Goal: Task Accomplishment & Management: Use online tool/utility

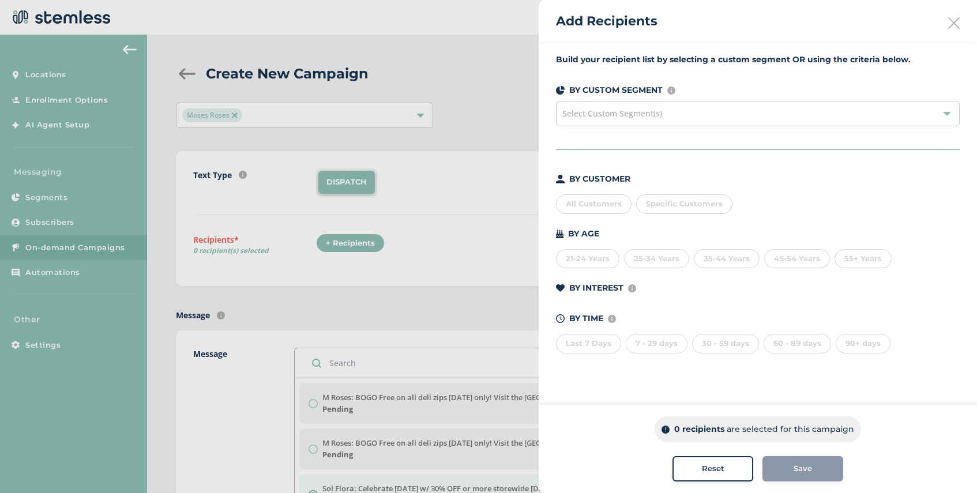
scroll to position [23, 0]
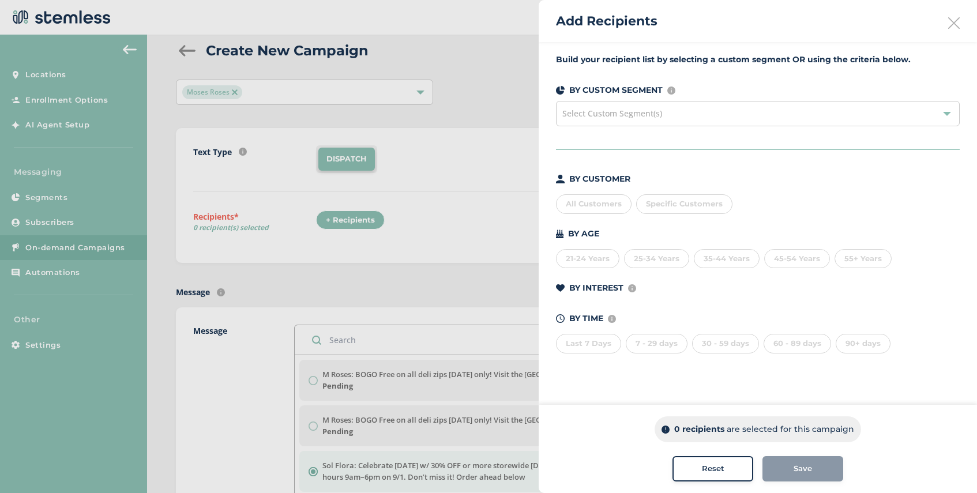
click at [952, 22] on icon at bounding box center [954, 23] width 12 height 12
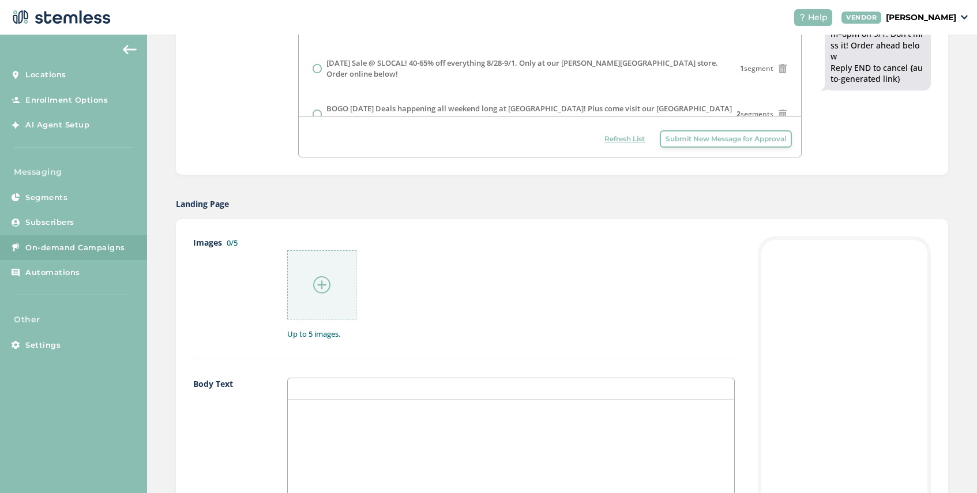
scroll to position [440, 0]
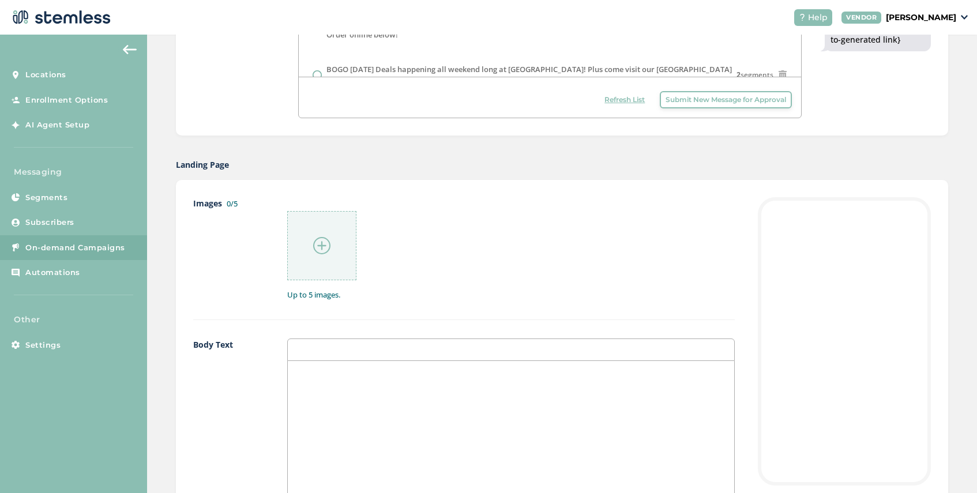
click at [720, 105] on button "Submit New Message for Approval" at bounding box center [726, 99] width 132 height 17
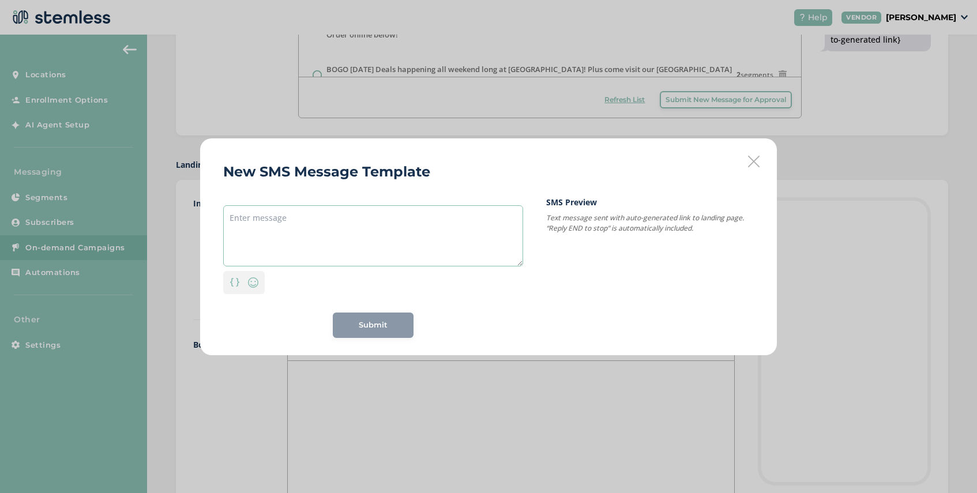
click at [297, 225] on textarea at bounding box center [373, 235] width 300 height 61
paste textarea "Free $10 [DATE]–Sun, NO minimum! Plus, score massive savings on top brands all …"
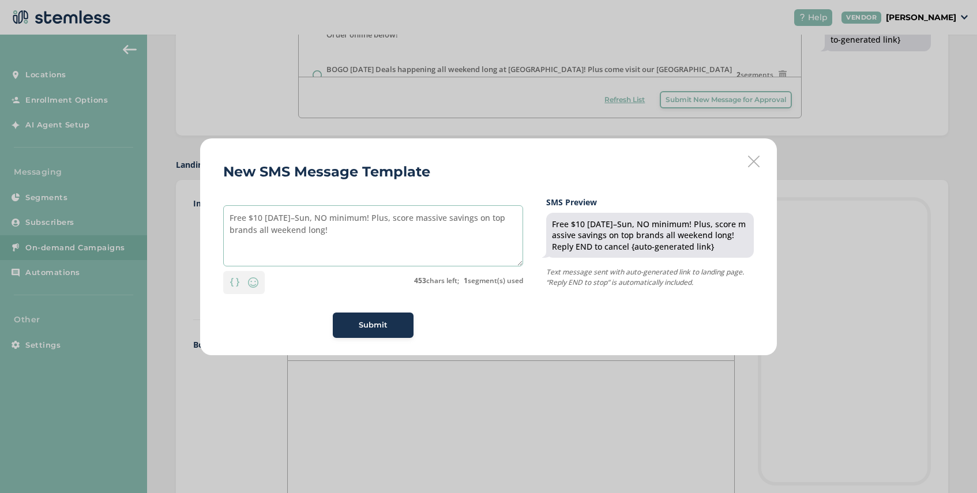
click at [231, 217] on textarea "Free $10 [DATE]–Sun, NO minimum! Plus, score massive savings on top brands all …" at bounding box center [373, 235] width 300 height 61
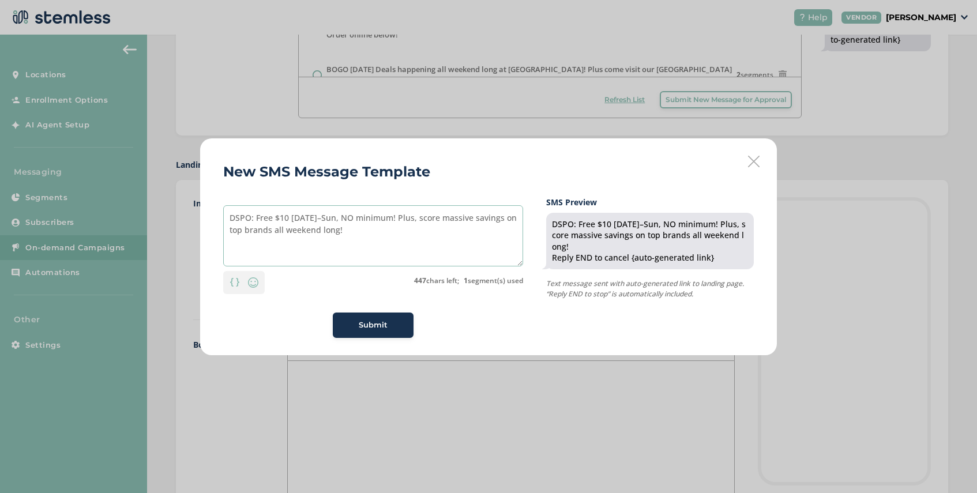
click at [271, 232] on textarea "DSPO: Free $10 [DATE]–Sun, NO minimum! Plus, score massive savings on top brand…" at bounding box center [373, 235] width 300 height 61
drag, startPoint x: 325, startPoint y: 231, endPoint x: 276, endPoint y: 231, distance: 49.6
click at [276, 231] on textarea "DSPO: Free $10 [DATE]–Sun, NO minimum! Plus, score massive savings on top brand…" at bounding box center [373, 235] width 300 height 61
type textarea "DSPO: Free $10 [DATE]–Sun, NO minimum! Plus, score massive savings on top brand…"
click at [369, 325] on span "Submit" at bounding box center [373, 325] width 29 height 12
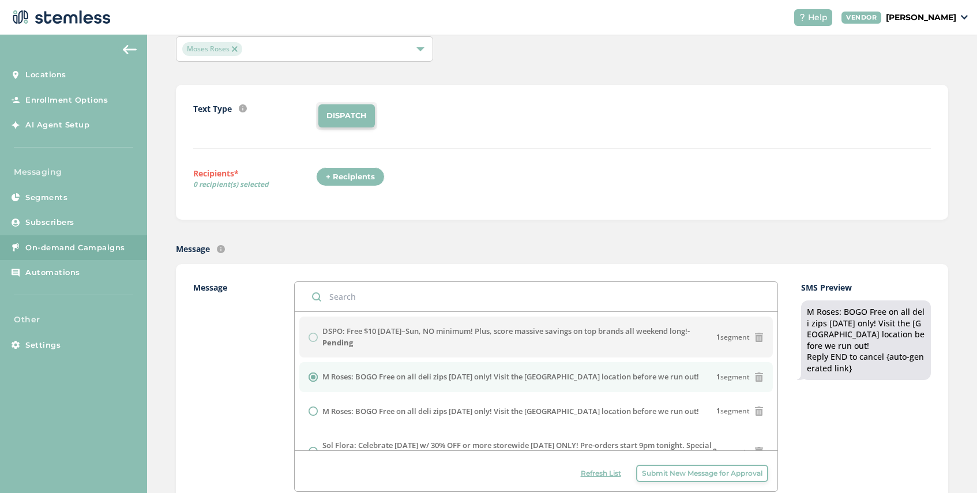
scroll to position [73, 0]
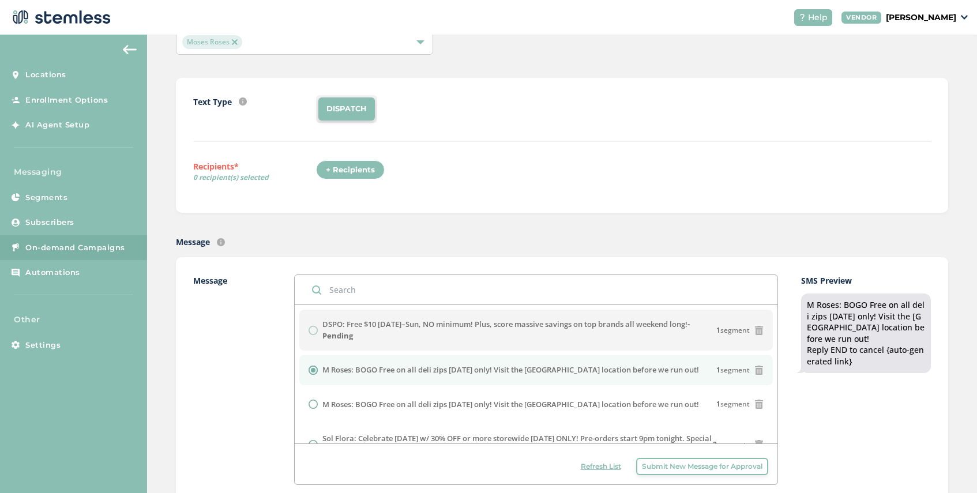
click at [600, 467] on span "Refresh List" at bounding box center [601, 466] width 40 height 10
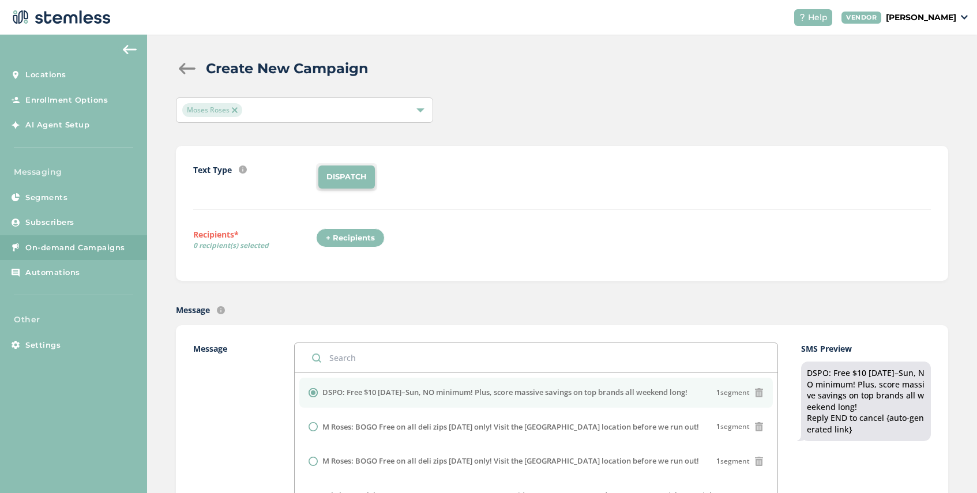
scroll to position [0, 0]
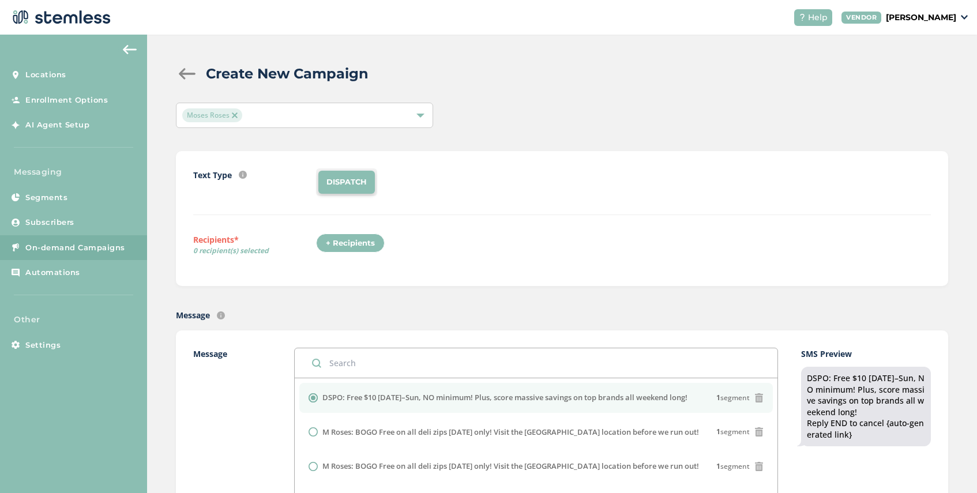
click at [233, 116] on img at bounding box center [235, 115] width 6 height 6
click at [251, 116] on div "Select Locations" at bounding box center [304, 115] width 257 height 25
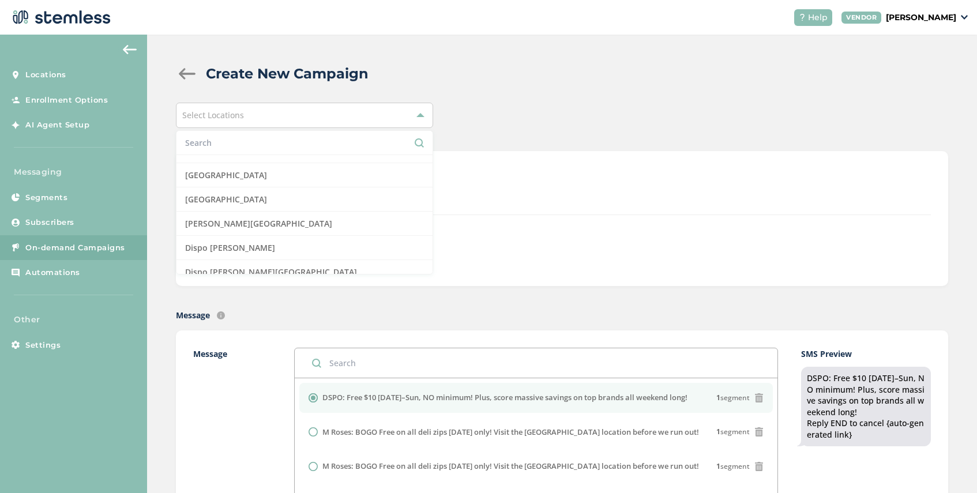
scroll to position [224, 0]
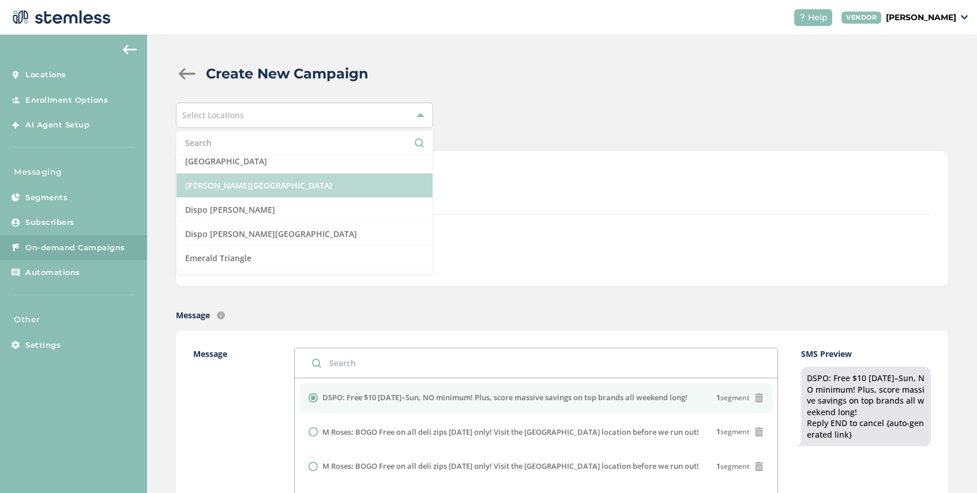
click at [273, 185] on li "[PERSON_NAME][GEOGRAPHIC_DATA]" at bounding box center [304, 186] width 256 height 24
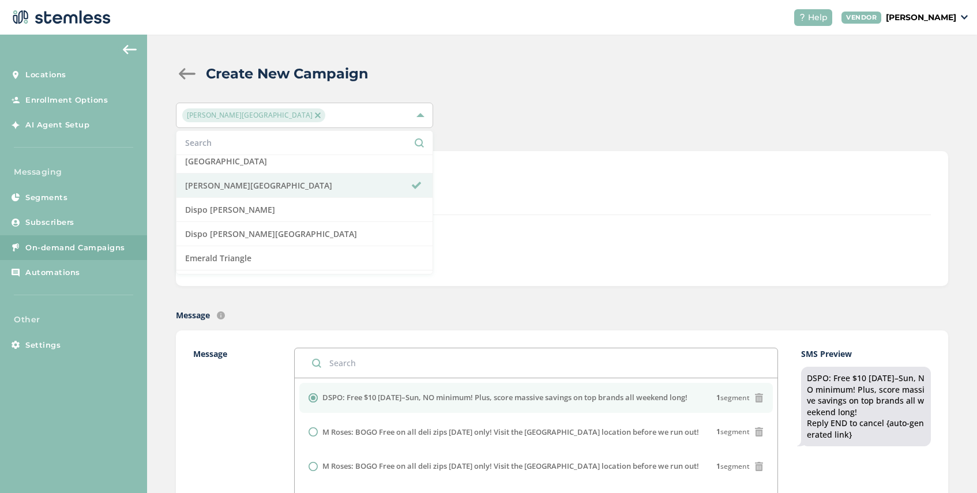
click at [516, 180] on div "DISPATCH" at bounding box center [623, 182] width 615 height 28
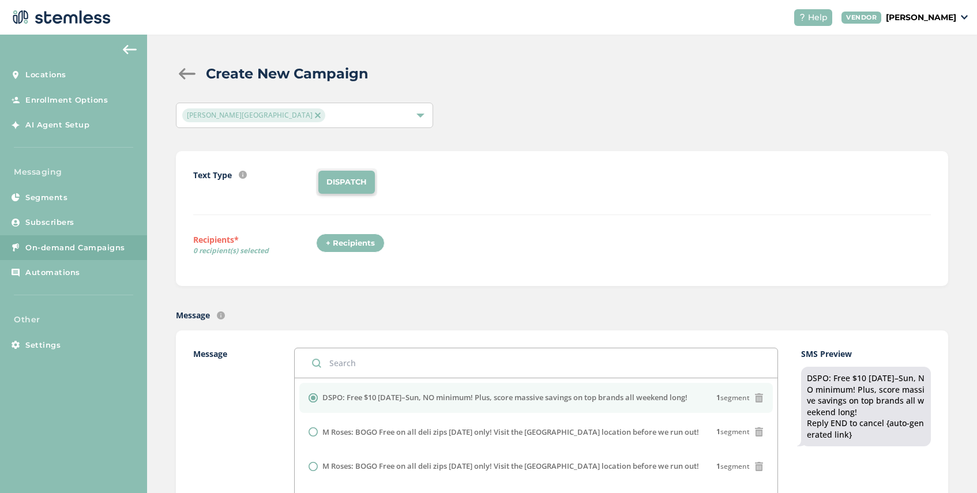
click at [347, 247] on div "+ Recipients" at bounding box center [350, 243] width 69 height 20
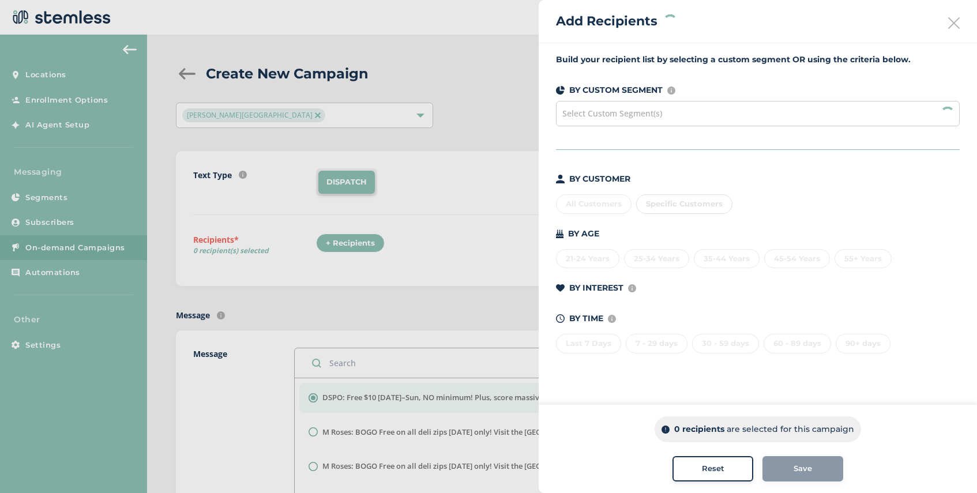
click at [655, 109] on span "Select Custom Segment(s)" at bounding box center [612, 113] width 100 height 11
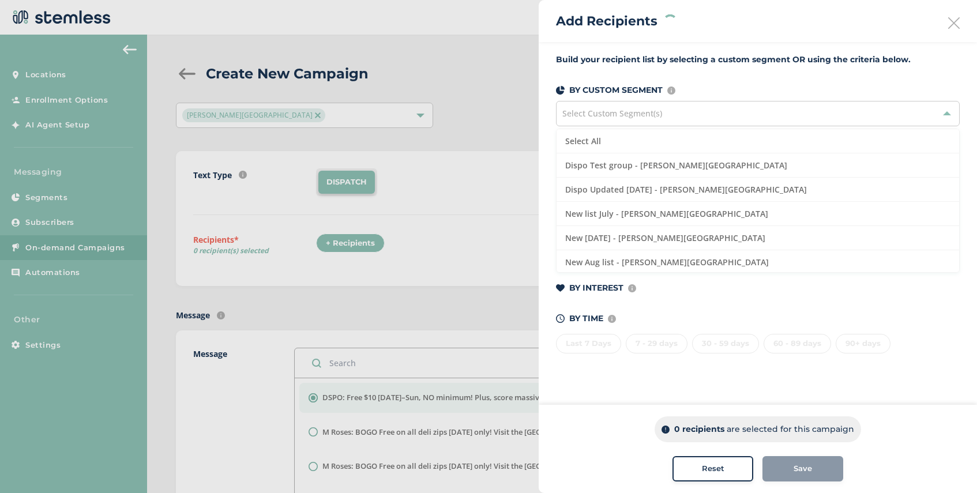
click at [865, 32] on div "Add Recipients" at bounding box center [757, 21] width 438 height 42
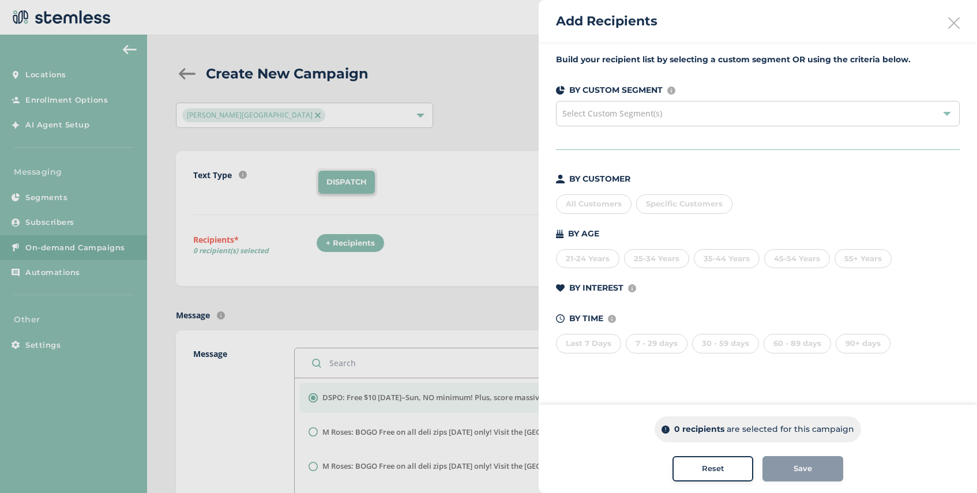
click at [613, 147] on div "Build your recipient list by selecting a custom segment OR using the criteria b…" at bounding box center [757, 210] width 438 height 337
click at [626, 107] on div "Select Custom Segment(s)" at bounding box center [758, 113] width 404 height 25
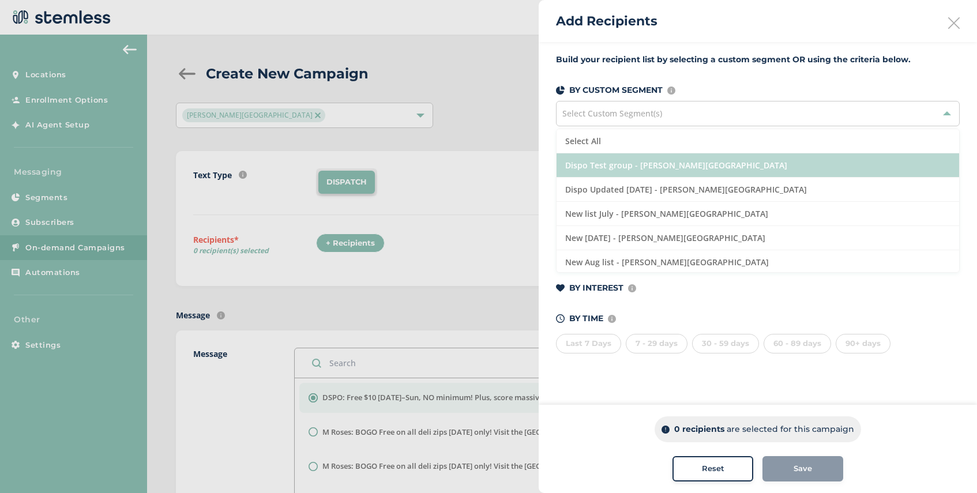
click at [666, 165] on li "Dispo Test group - [PERSON_NAME][GEOGRAPHIC_DATA]" at bounding box center [757, 165] width 402 height 24
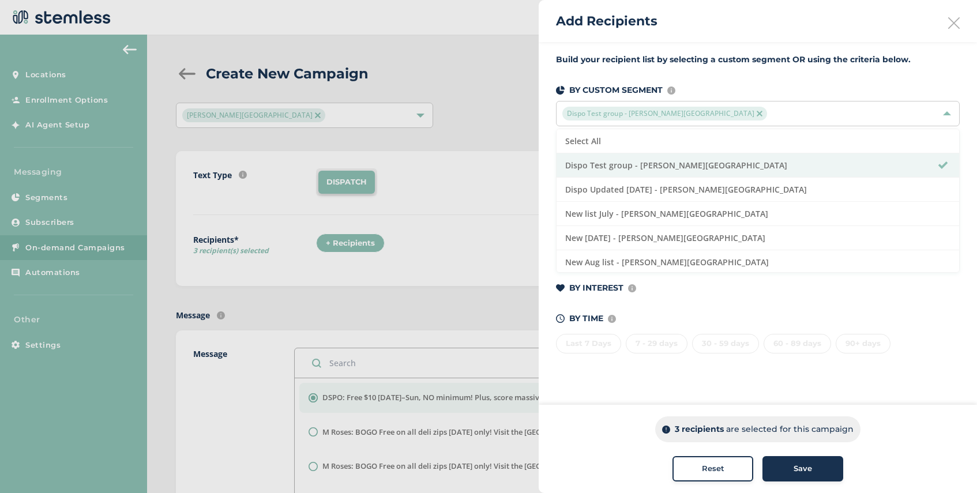
click at [792, 466] on div "Save" at bounding box center [802, 469] width 62 height 12
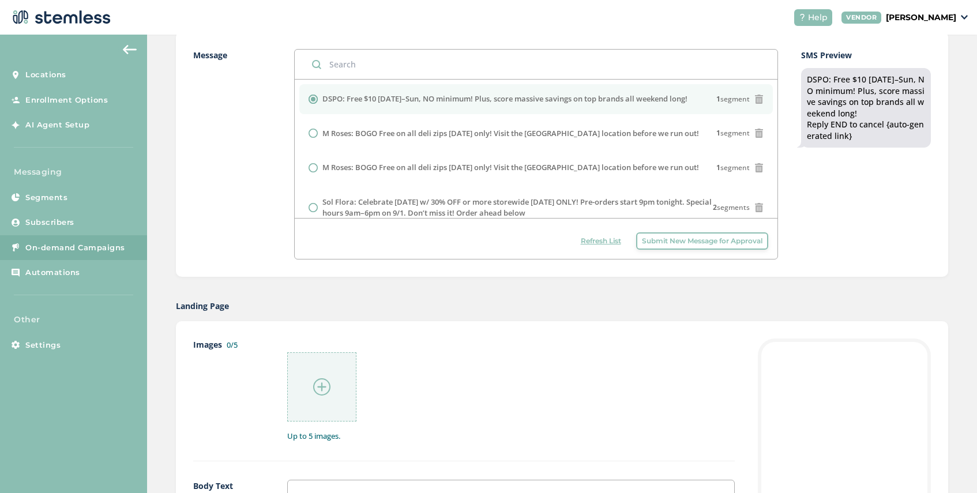
scroll to position [344, 0]
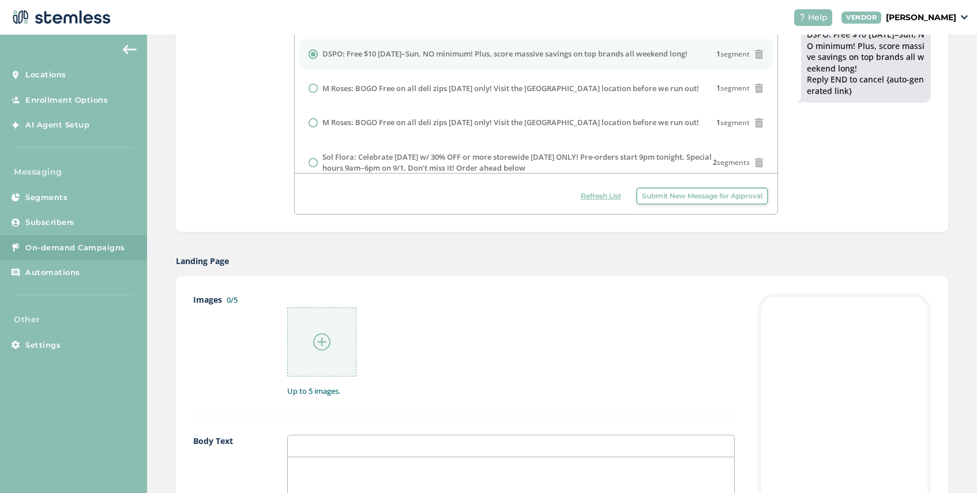
click at [318, 336] on img at bounding box center [321, 341] width 17 height 17
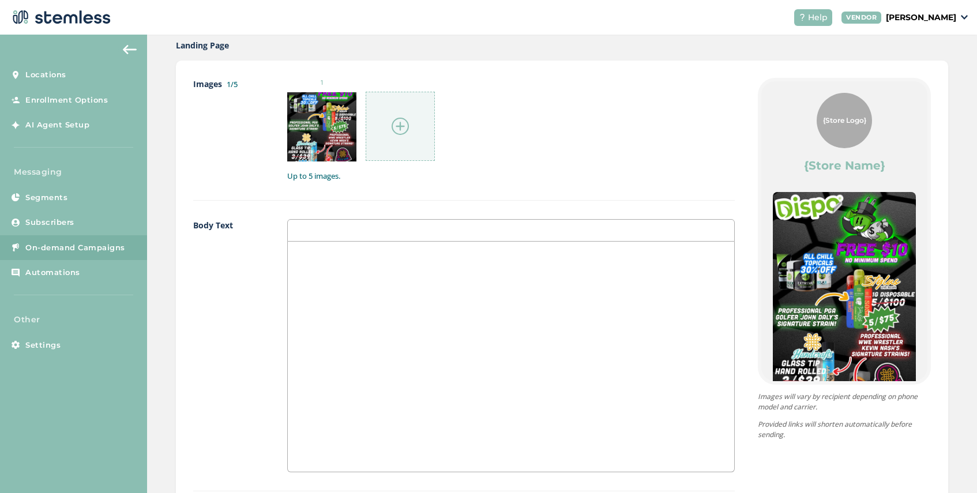
scroll to position [756, 0]
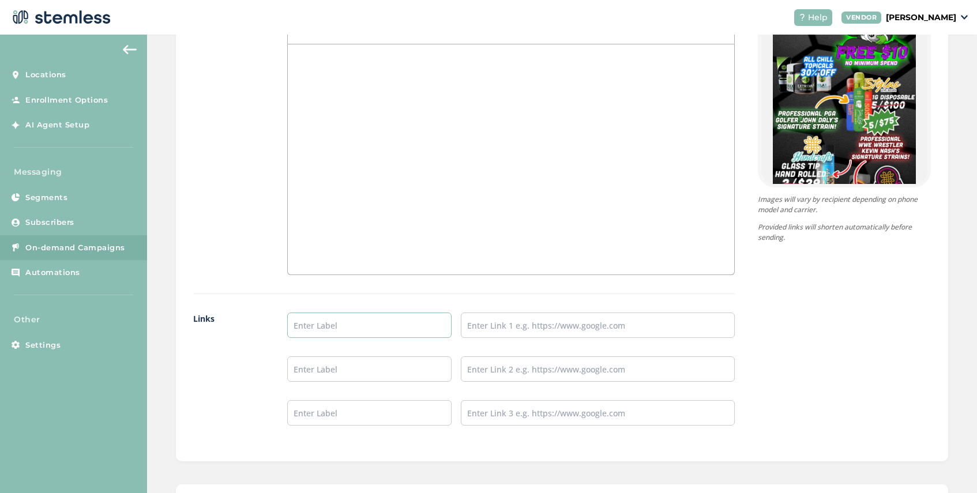
click at [319, 329] on input "text" at bounding box center [369, 324] width 164 height 25
type input "Firecreek Menu"
drag, startPoint x: 357, startPoint y: 326, endPoint x: 257, endPoint y: 326, distance: 100.3
click at [258, 326] on div "Links Firecreek Menu" at bounding box center [463, 377] width 541 height 131
click at [370, 325] on input "text" at bounding box center [369, 324] width 164 height 25
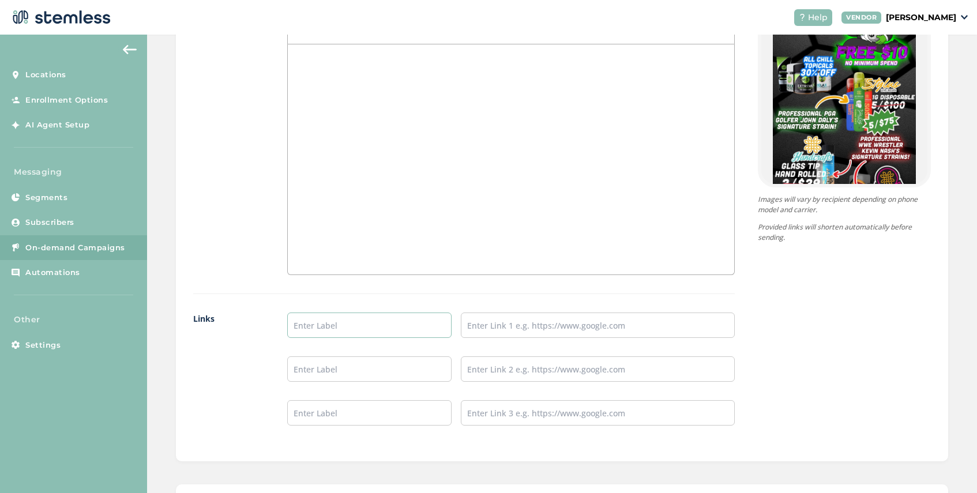
type input "SHOP NOW"
click at [479, 335] on input "text" at bounding box center [598, 324] width 274 height 25
type input "[URL][DOMAIN_NAME]"
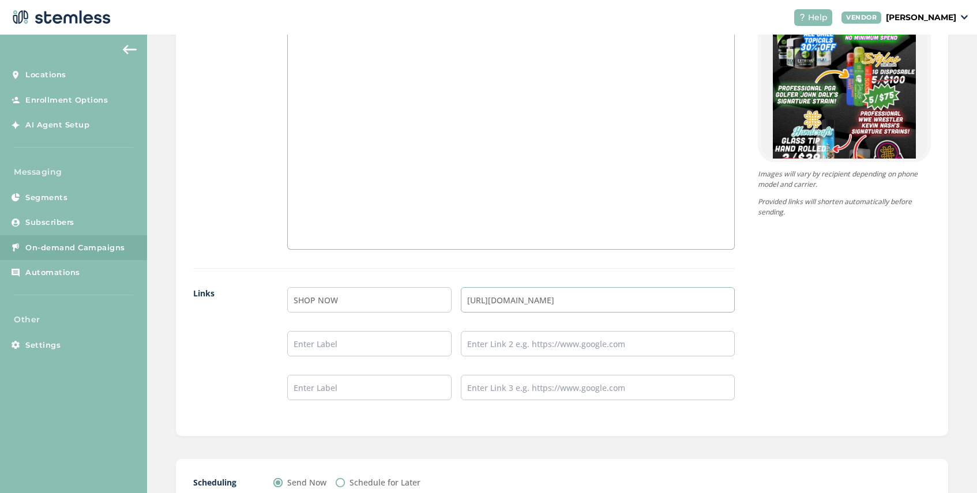
scroll to position [867, 0]
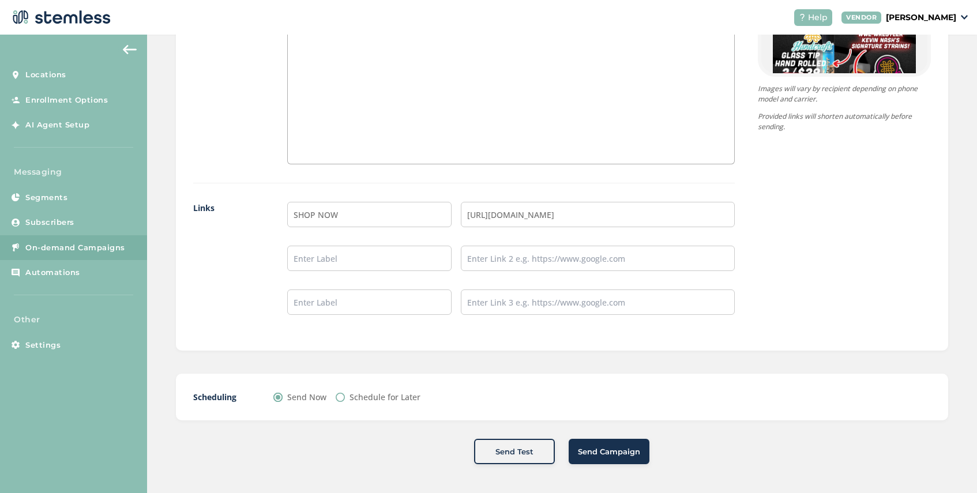
click at [590, 446] on span "Send Campaign" at bounding box center [609, 452] width 62 height 12
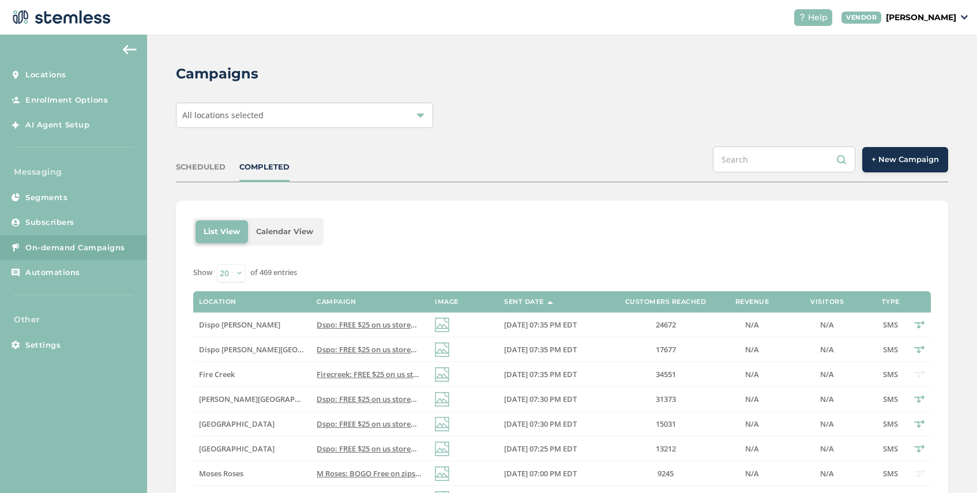
click at [881, 161] on span "+ New Campaign" at bounding box center [904, 160] width 67 height 12
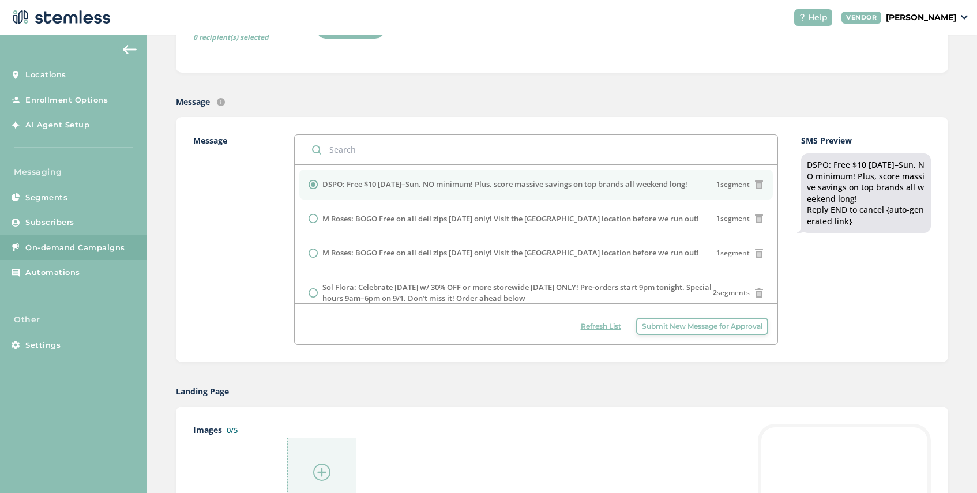
scroll to position [363, 0]
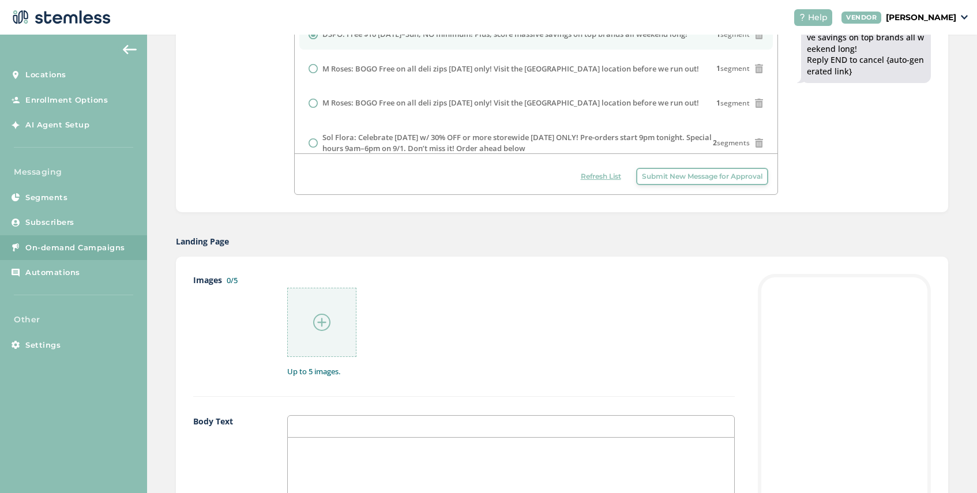
click at [721, 182] on button "Submit New Message for Approval" at bounding box center [702, 176] width 132 height 17
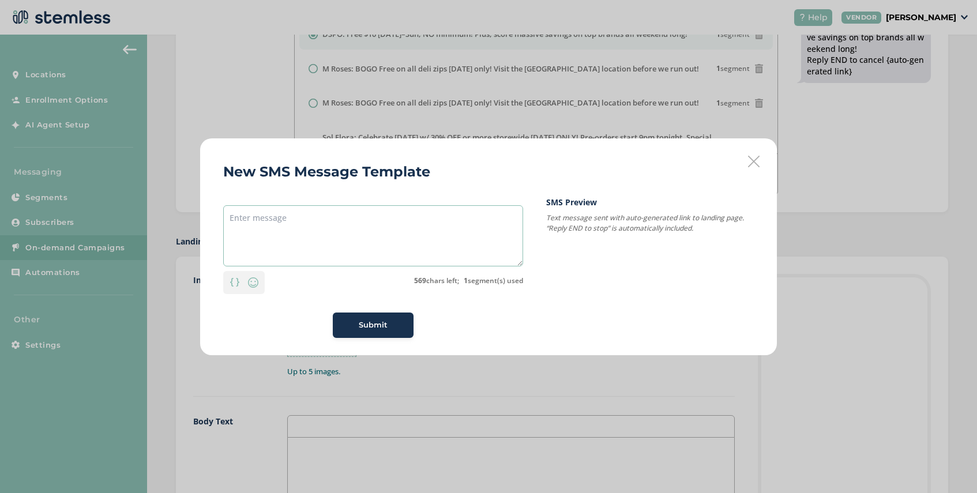
click at [335, 216] on textarea at bounding box center [373, 235] width 300 height 61
paste textarea "Fresh September drops from Nexleaf and Live Source - Tap for more info"
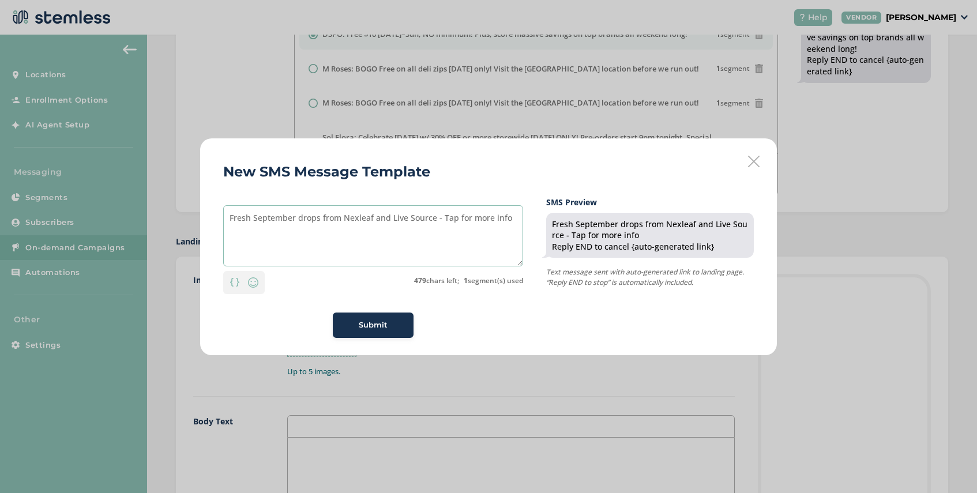
click at [367, 221] on textarea "Fresh September drops from Nexleaf and Live Source - Tap for more info" at bounding box center [373, 235] width 300 height 61
click at [503, 220] on textarea "Fresh September drops from Nexlef and Live Source - Tap for more info" at bounding box center [373, 235] width 300 height 61
type textarea "Fresh September drops from Nexlef and Live Source - Tap for more info!"
click at [363, 323] on span "Submit" at bounding box center [373, 325] width 29 height 12
